Goal: Task Accomplishment & Management: Use online tool/utility

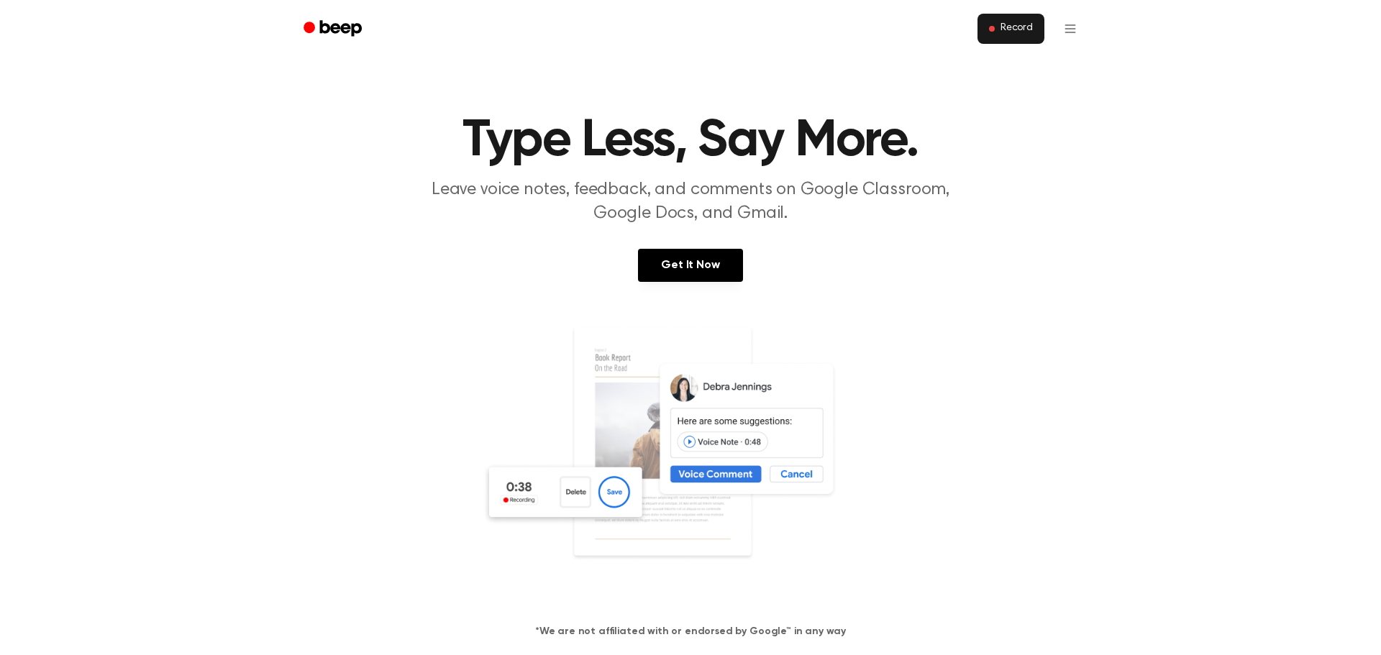
click at [1019, 31] on span "Record" at bounding box center [1016, 28] width 32 height 13
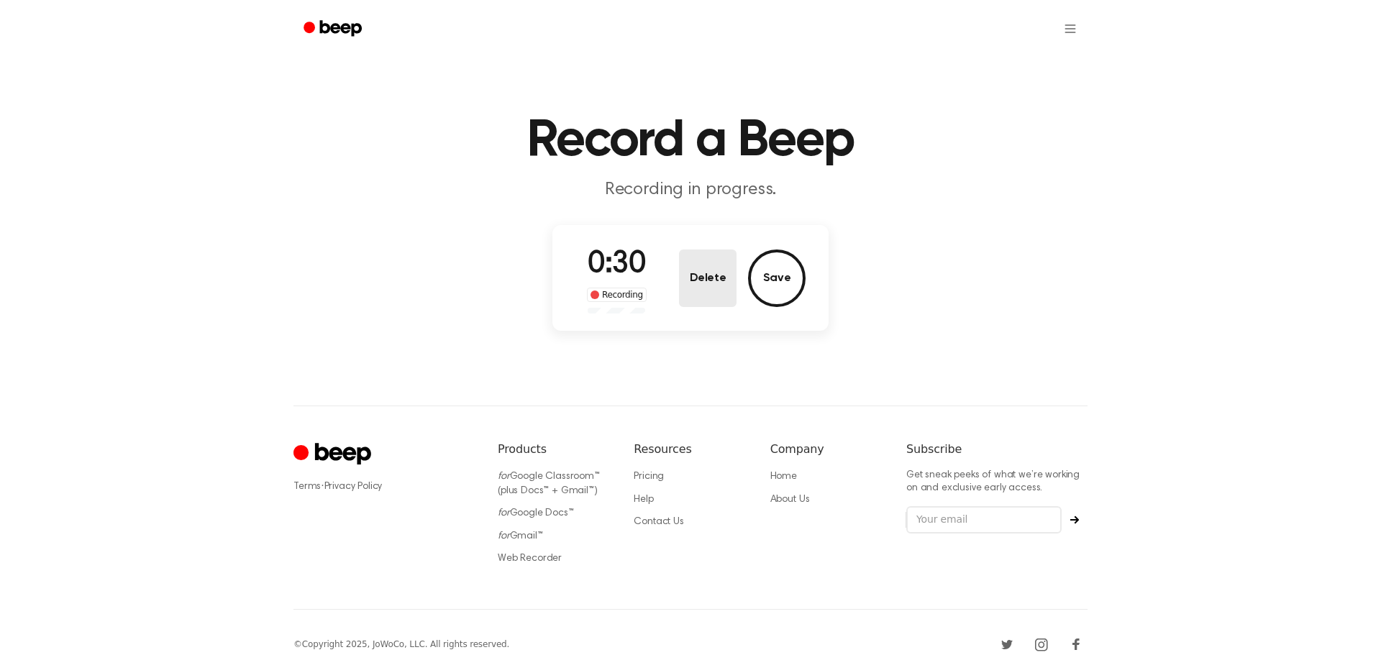
click at [697, 288] on button "Delete" at bounding box center [708, 279] width 58 height 58
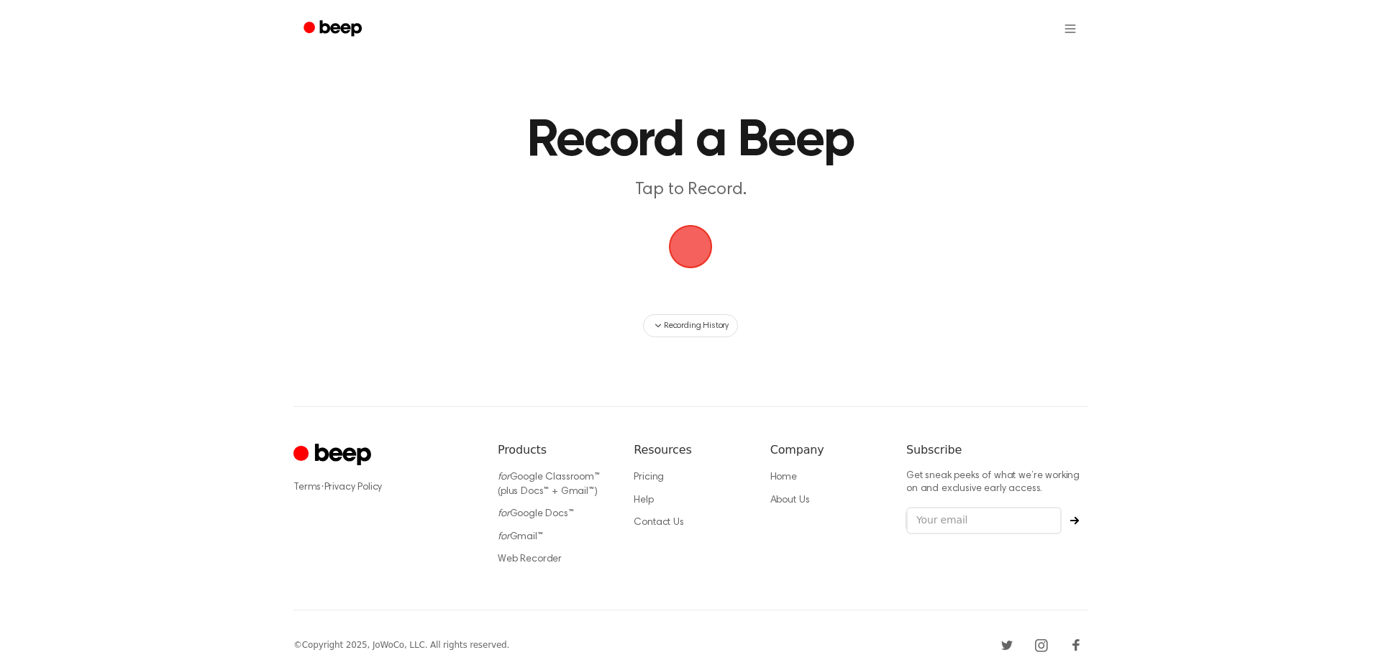
click at [700, 245] on span "button" at bounding box center [690, 246] width 53 height 53
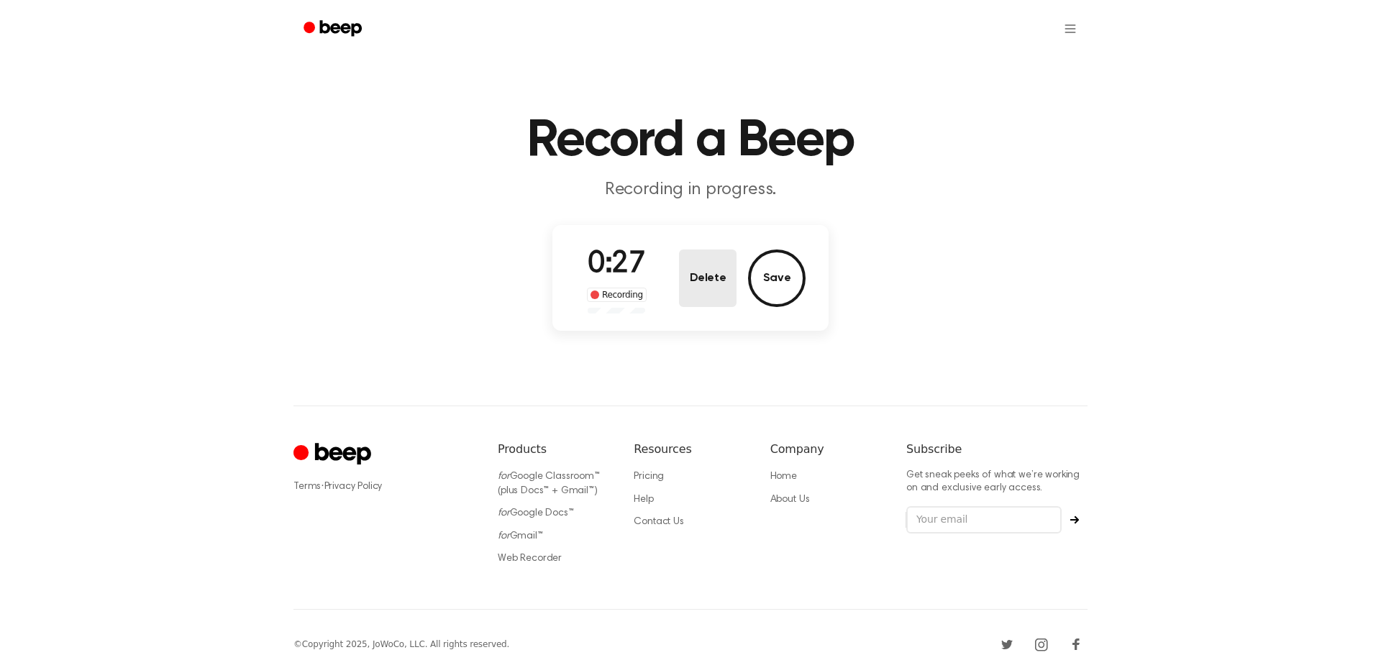
click at [713, 264] on button "Delete" at bounding box center [708, 279] width 58 height 58
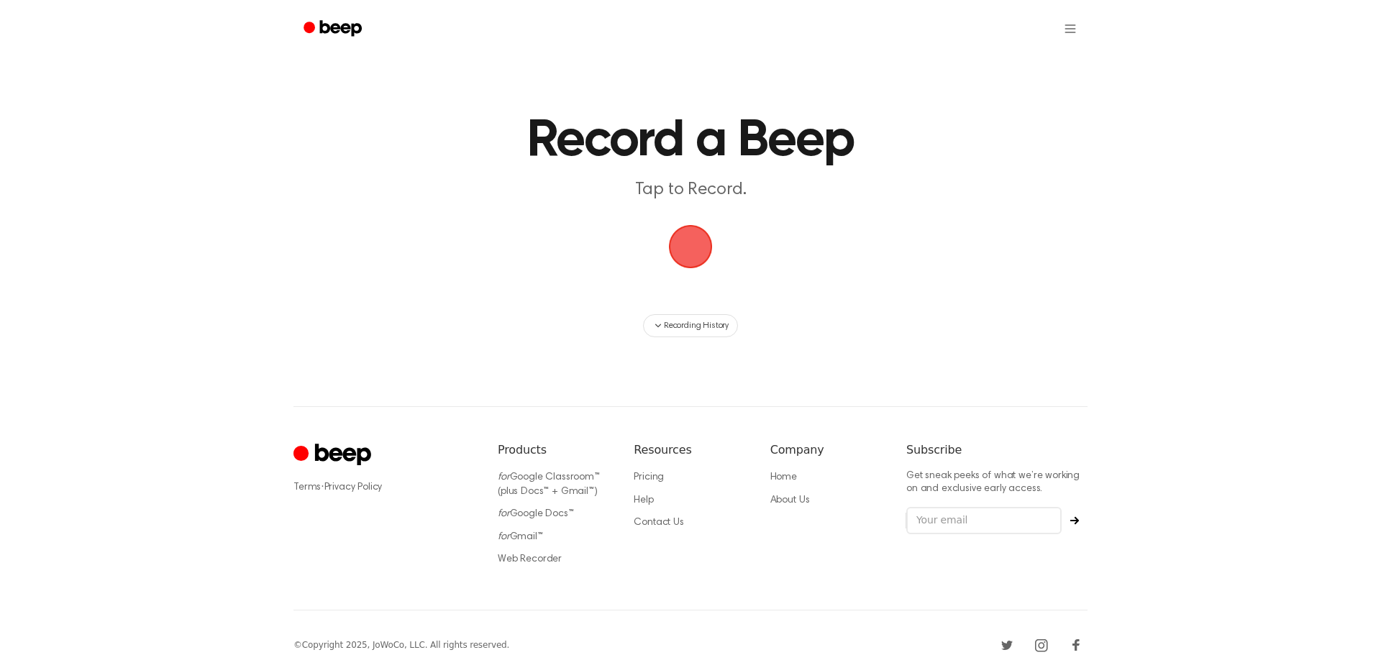
click at [695, 249] on span "button" at bounding box center [689, 246] width 55 height 55
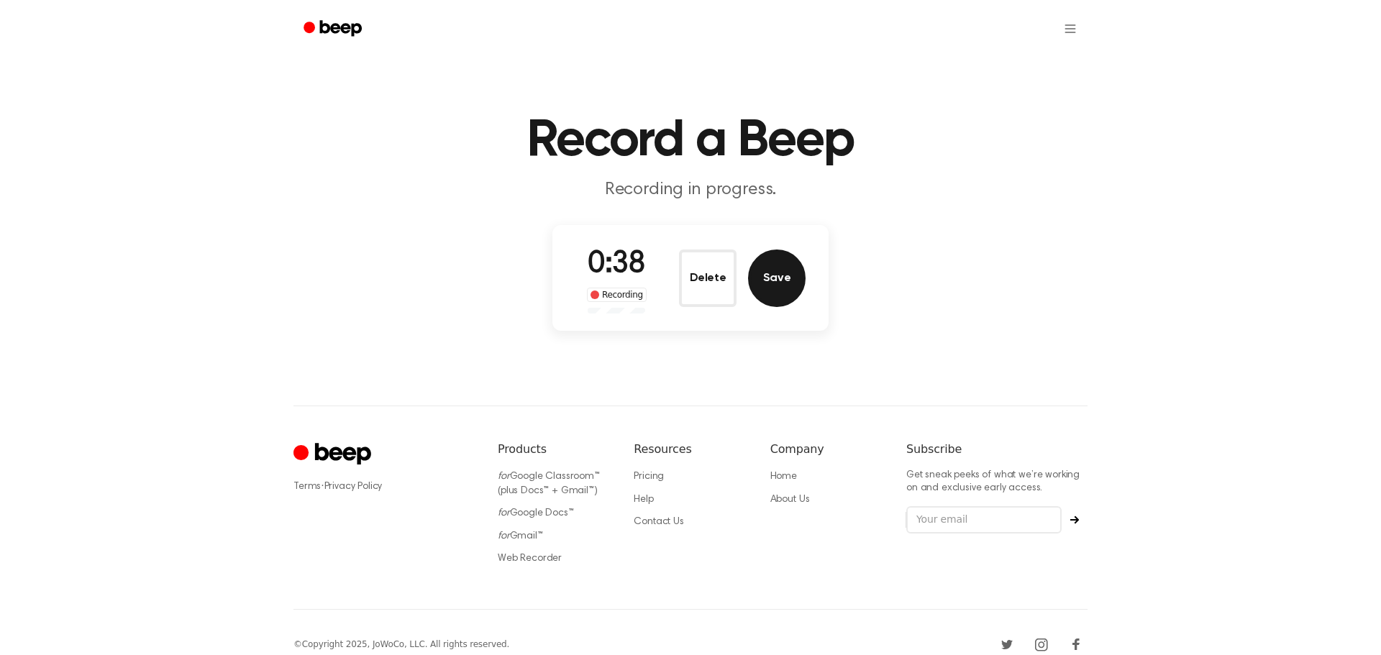
click at [792, 278] on button "Save" at bounding box center [777, 279] width 58 height 58
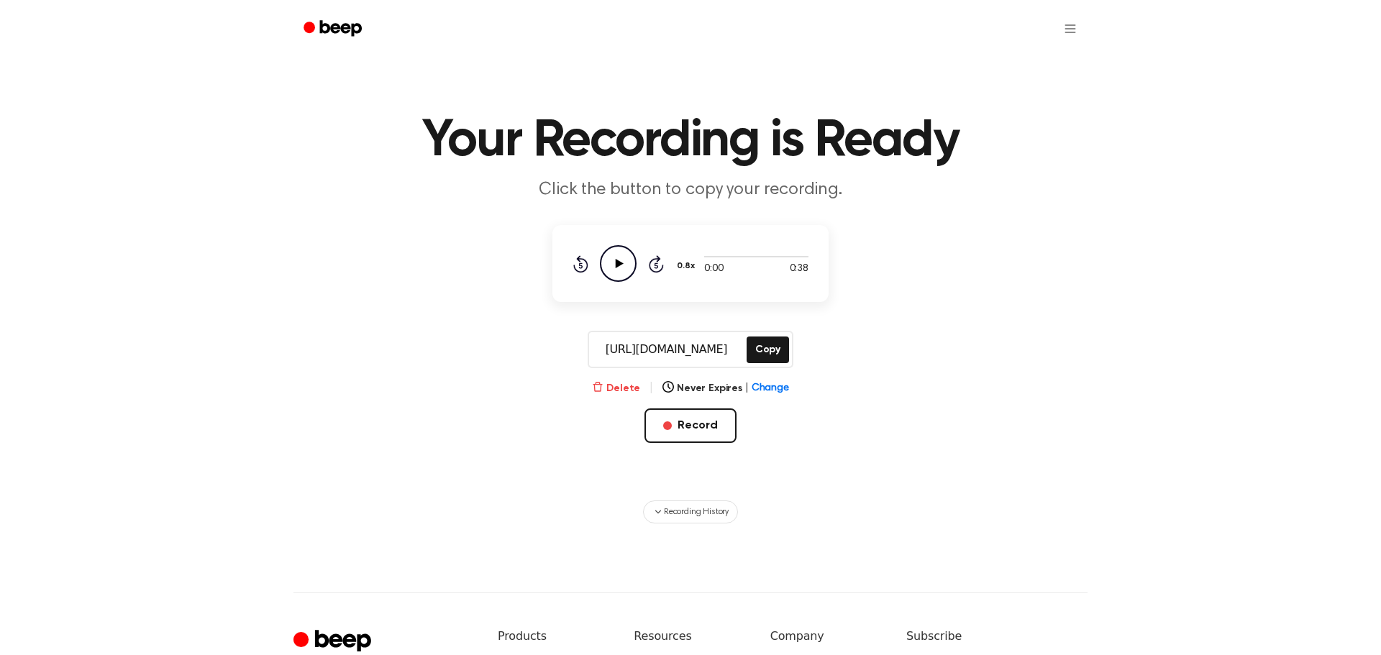
click at [628, 388] on button "Delete" at bounding box center [616, 388] width 48 height 15
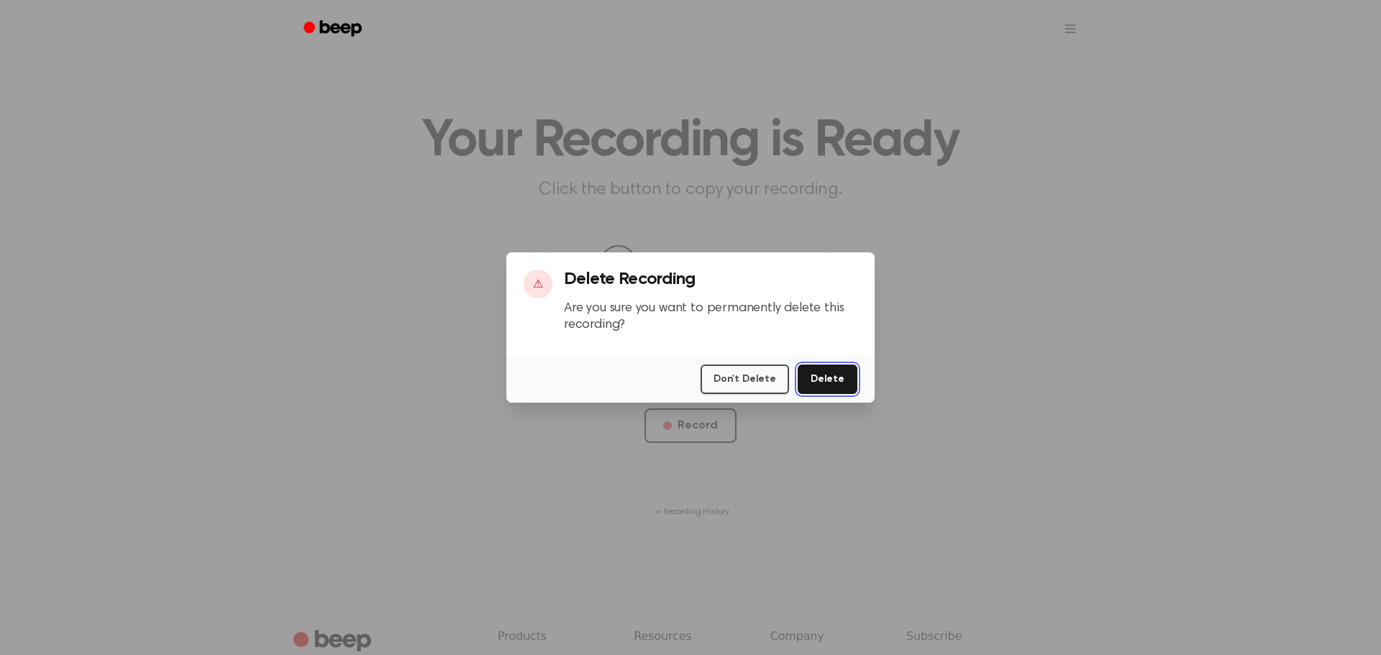
click at [844, 383] on button "Delete" at bounding box center [828, 379] width 60 height 29
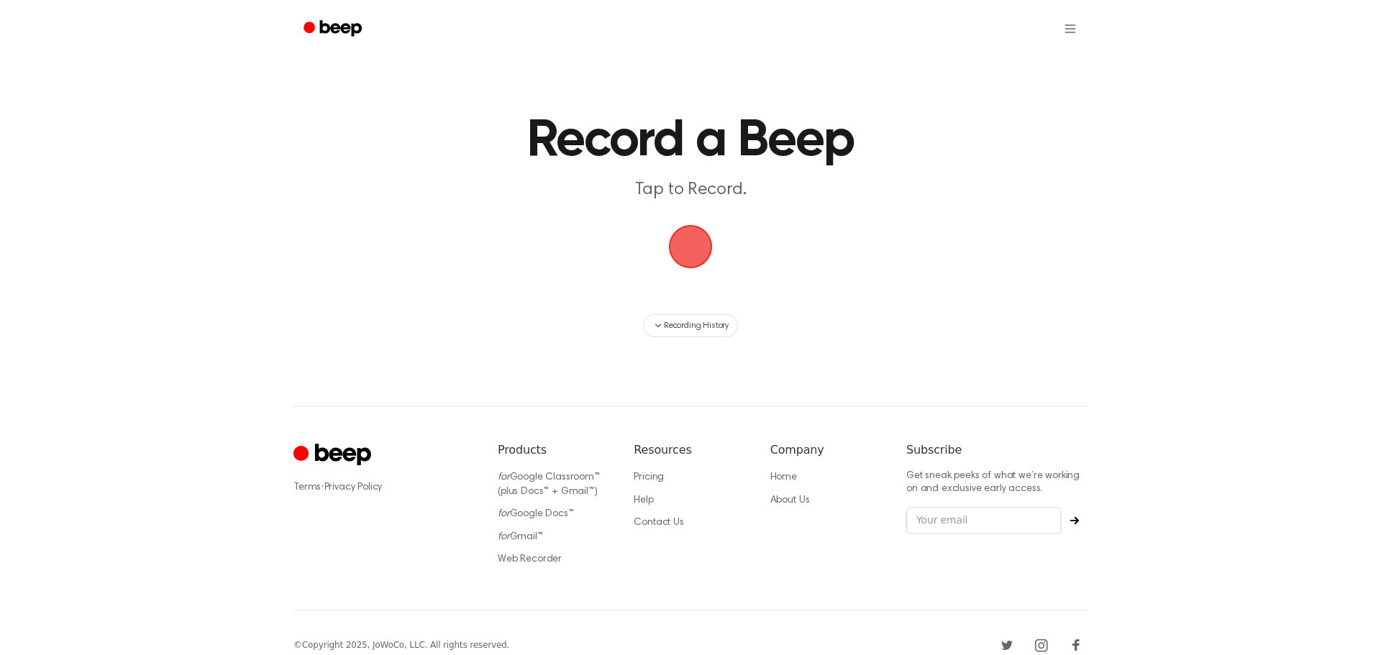
click at [696, 232] on span "button" at bounding box center [690, 247] width 76 height 76
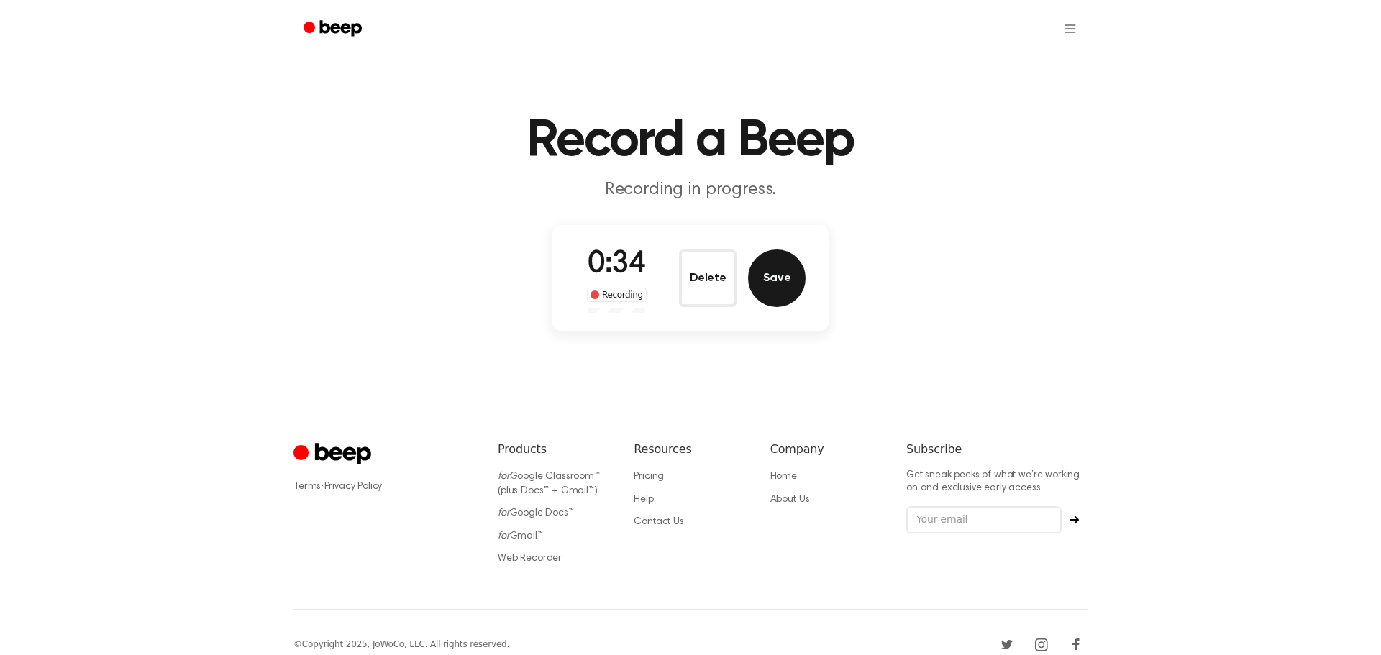
click at [773, 278] on button "Save" at bounding box center [777, 279] width 58 height 58
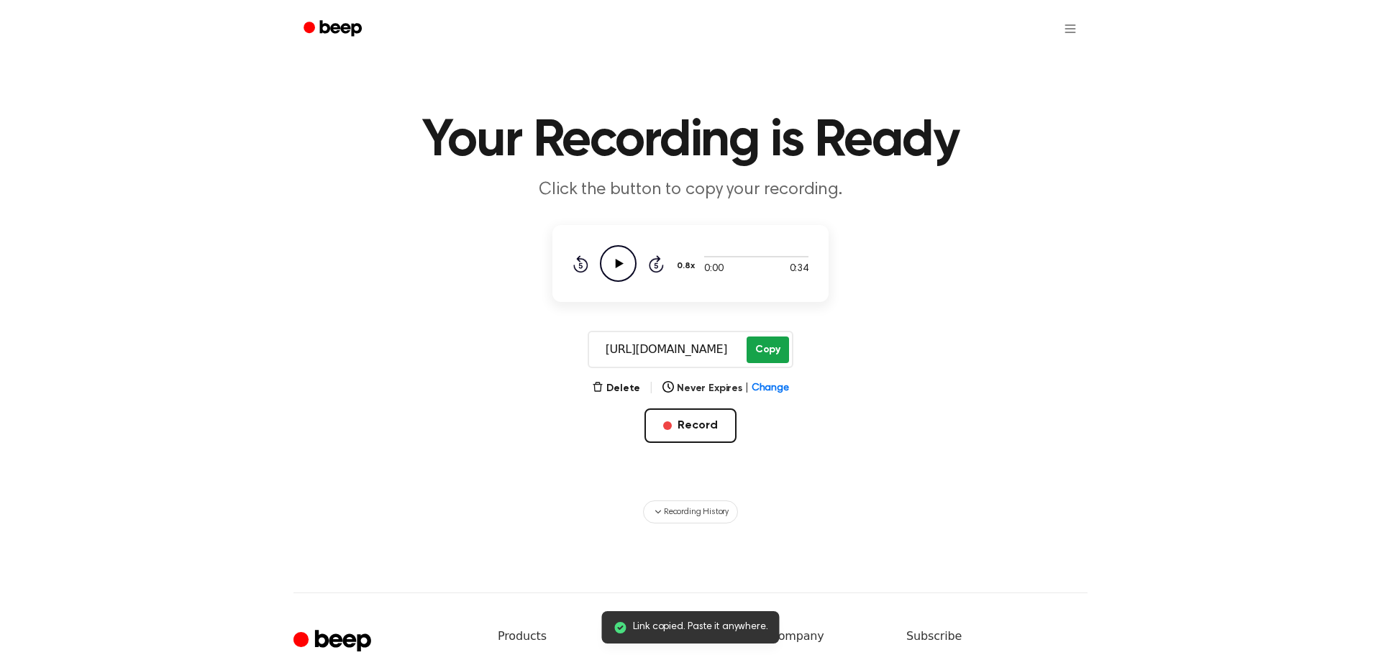
click at [774, 354] on button "Copy" at bounding box center [767, 350] width 42 height 27
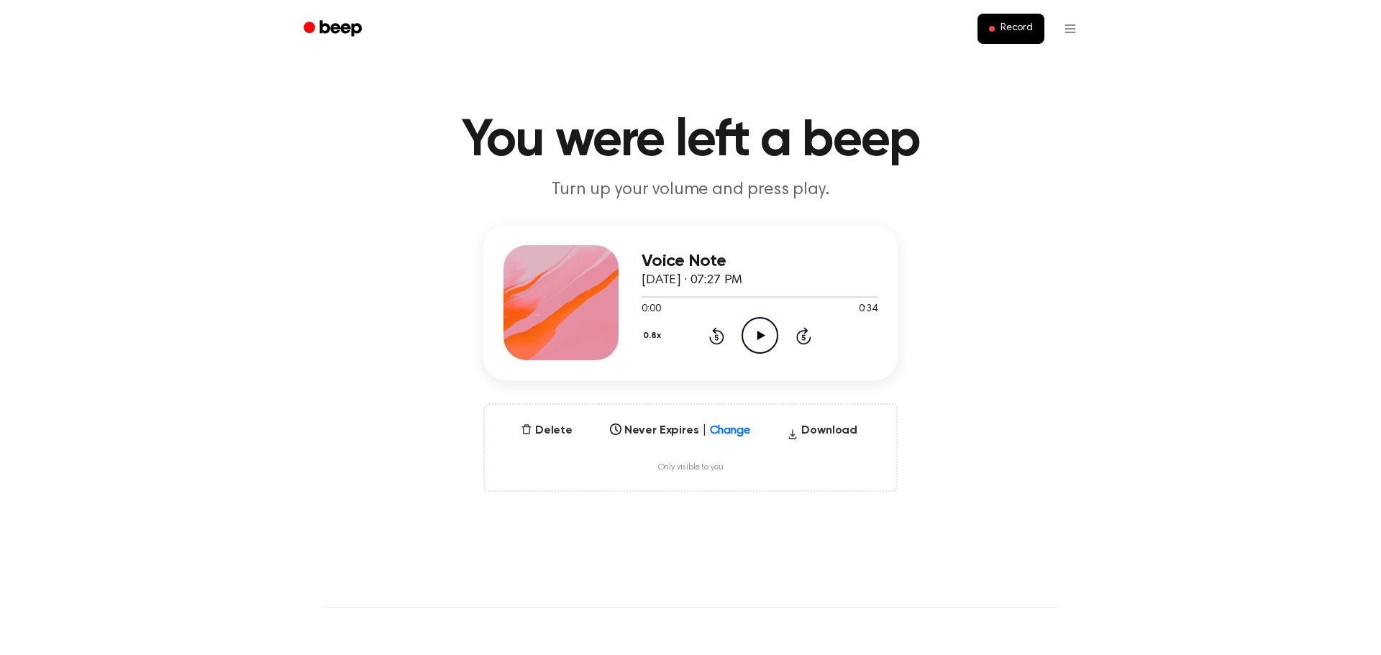
click at [762, 339] on icon "Play Audio" at bounding box center [759, 335] width 37 height 37
click at [695, 299] on div at bounding box center [759, 297] width 236 height 12
click at [678, 296] on div at bounding box center [677, 296] width 73 height 1
click at [769, 338] on icon "Pause Audio" at bounding box center [759, 335] width 37 height 37
click at [551, 435] on button "Delete" at bounding box center [546, 430] width 63 height 17
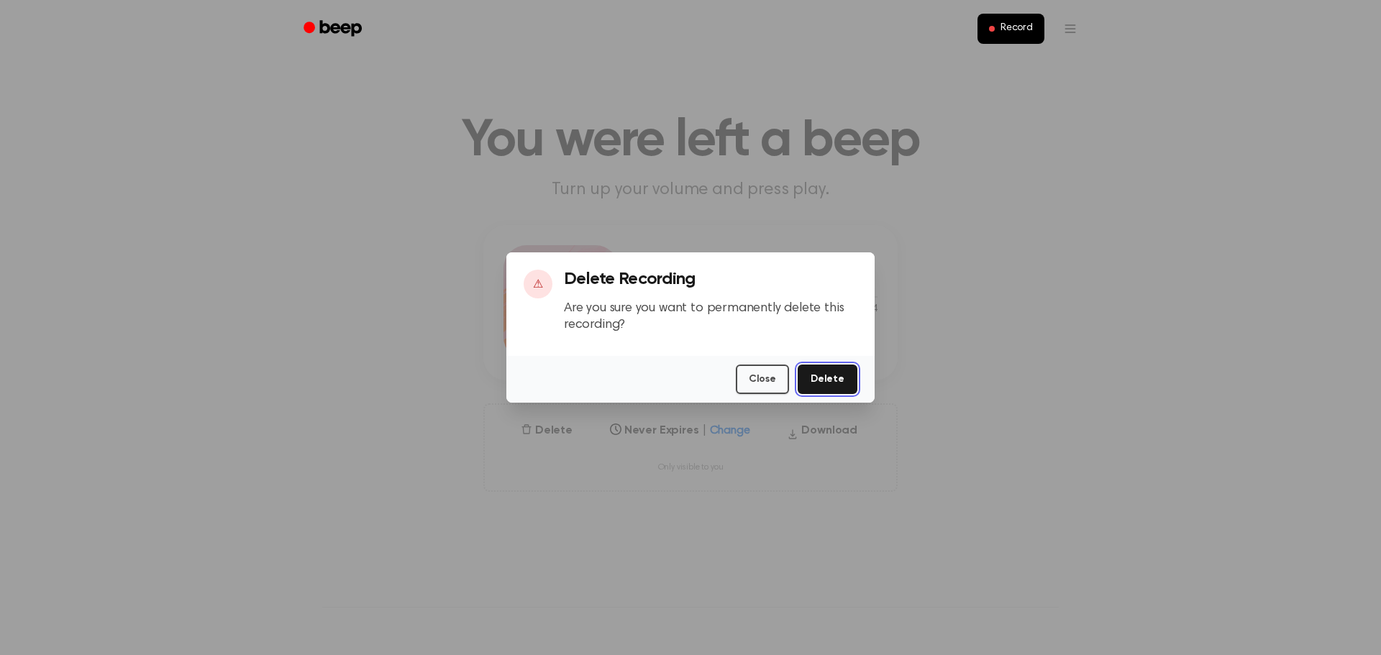
click at [838, 386] on button "Delete" at bounding box center [828, 379] width 60 height 29
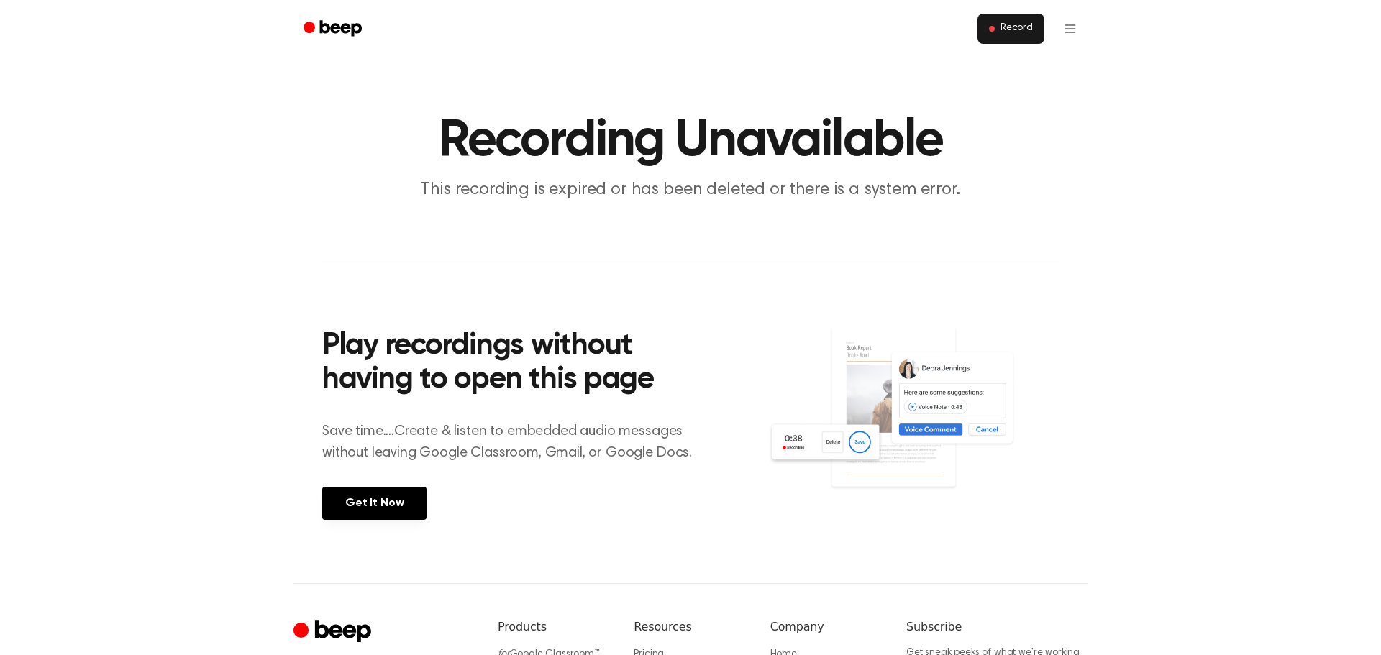
click at [1015, 38] on button "Record" at bounding box center [1010, 29] width 67 height 30
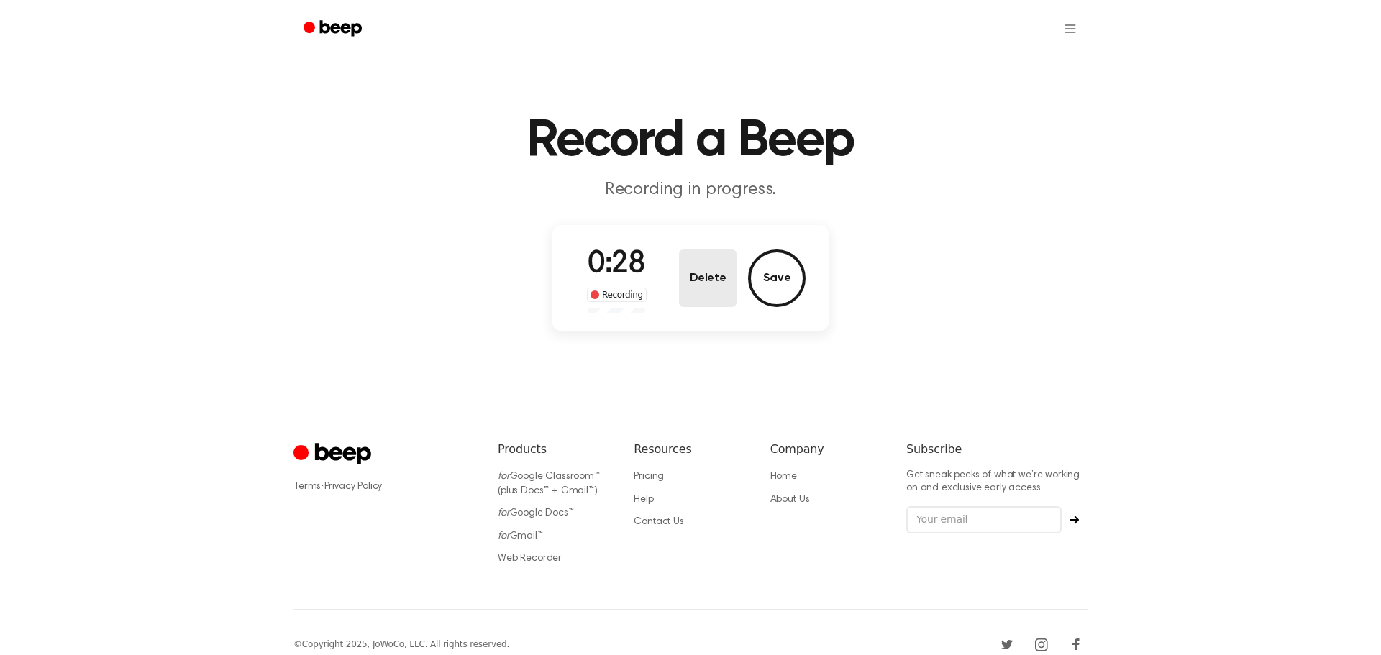
click at [708, 273] on button "Delete" at bounding box center [708, 279] width 58 height 58
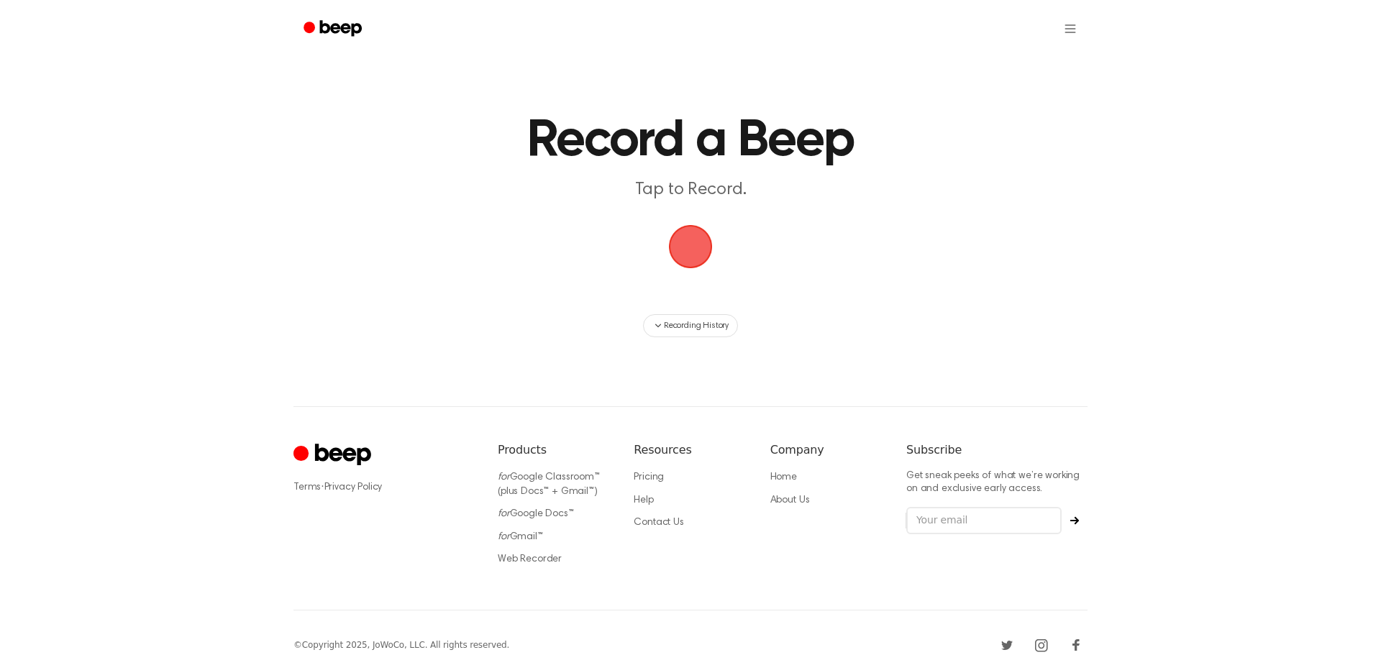
click at [684, 247] on span "button" at bounding box center [690, 246] width 49 height 49
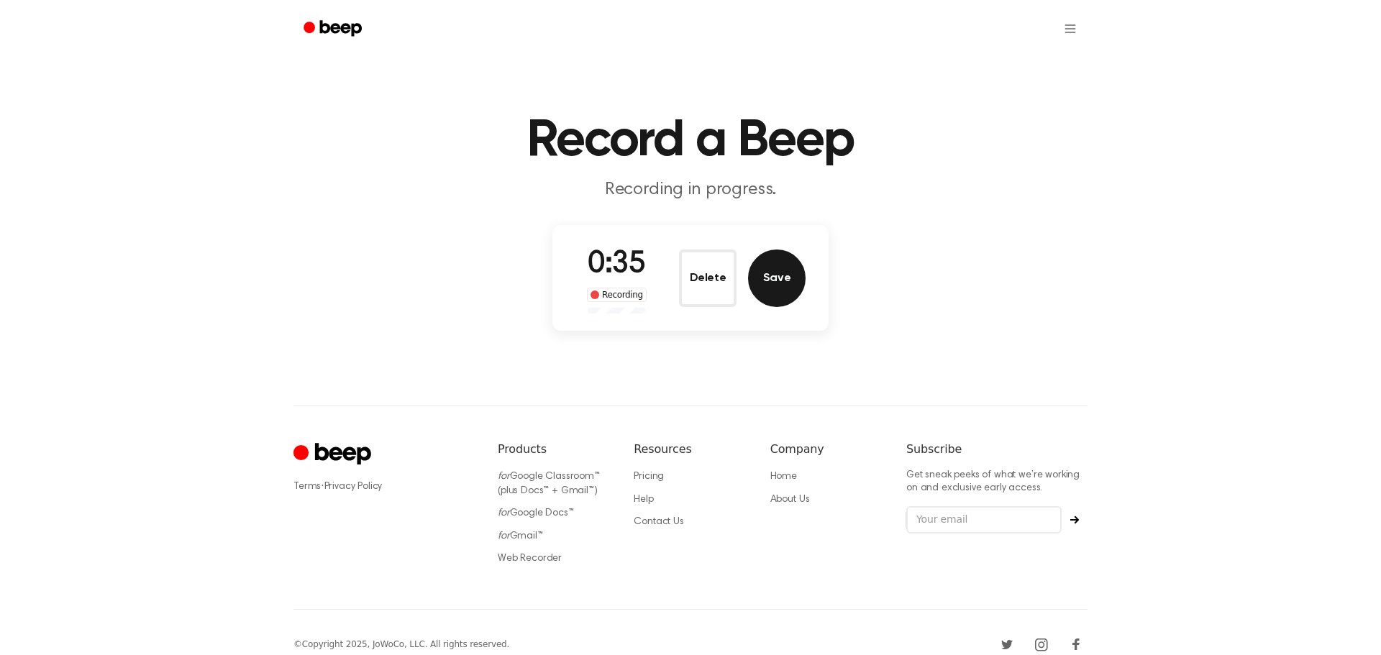
click at [772, 300] on button "Save" at bounding box center [777, 279] width 58 height 58
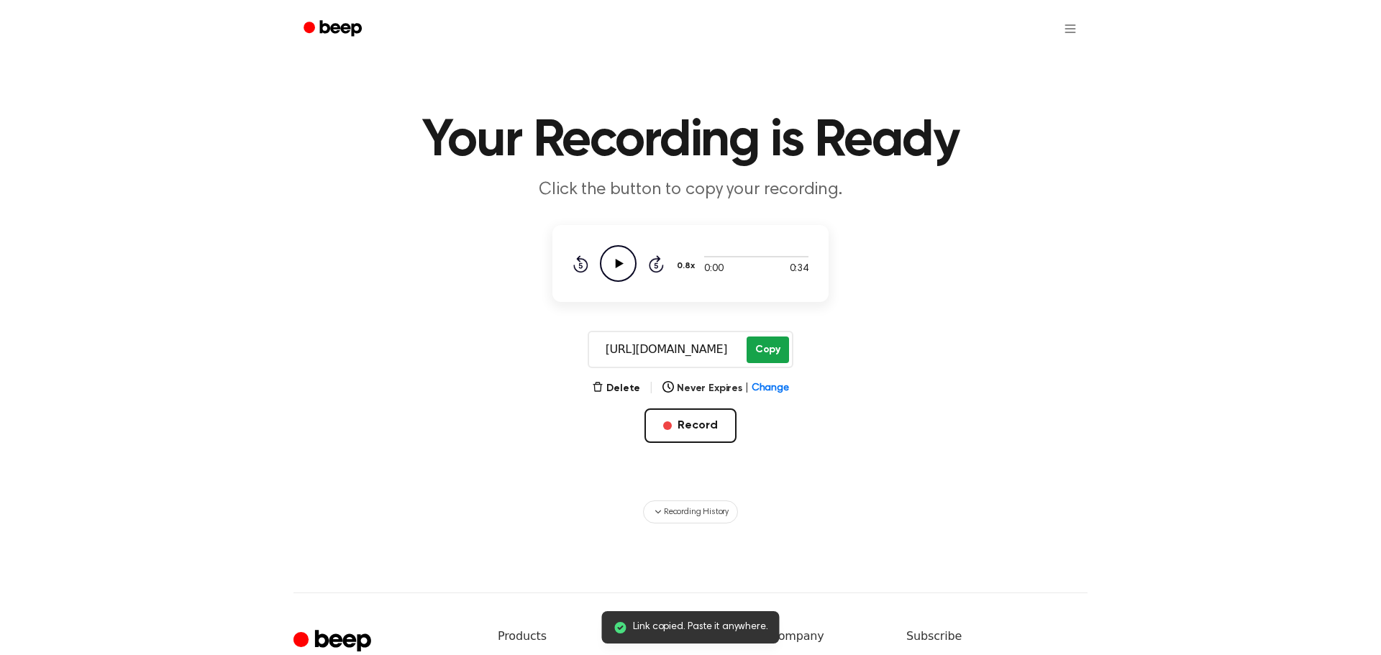
click at [769, 346] on button "Copy" at bounding box center [767, 350] width 42 height 27
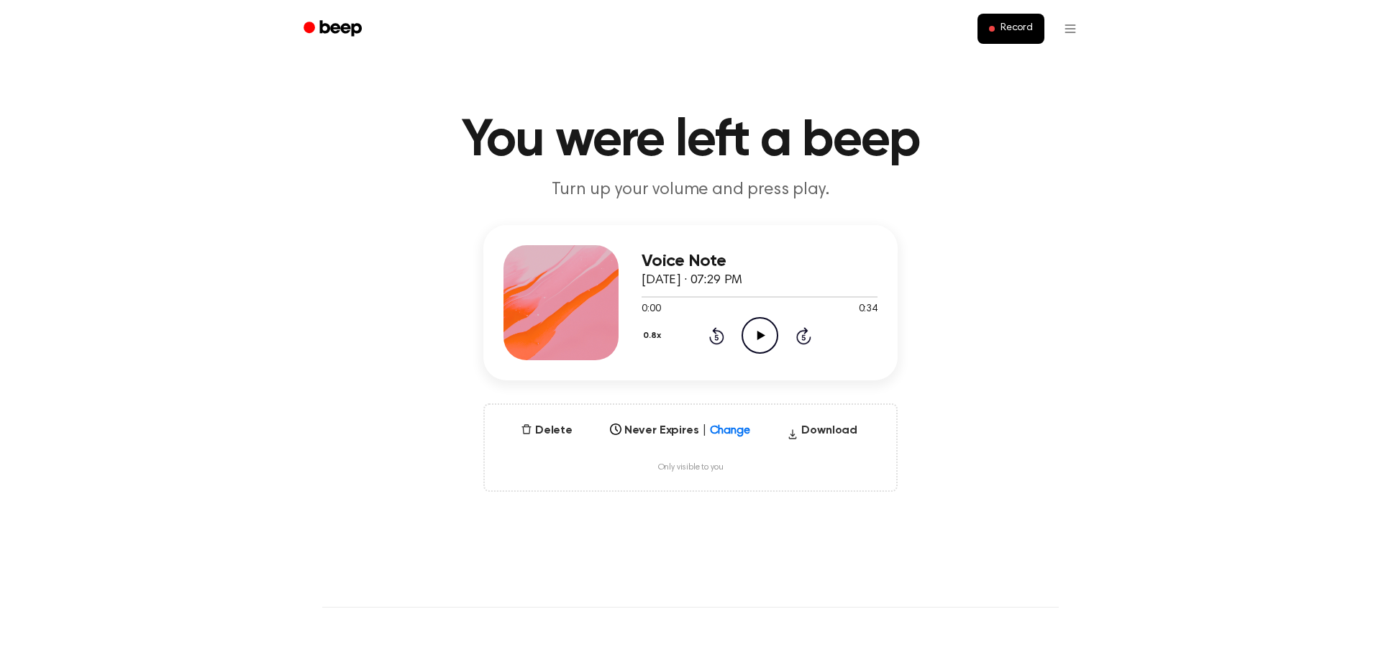
click at [762, 328] on icon "Play Audio" at bounding box center [759, 335] width 37 height 37
